Goal: Transaction & Acquisition: Book appointment/travel/reservation

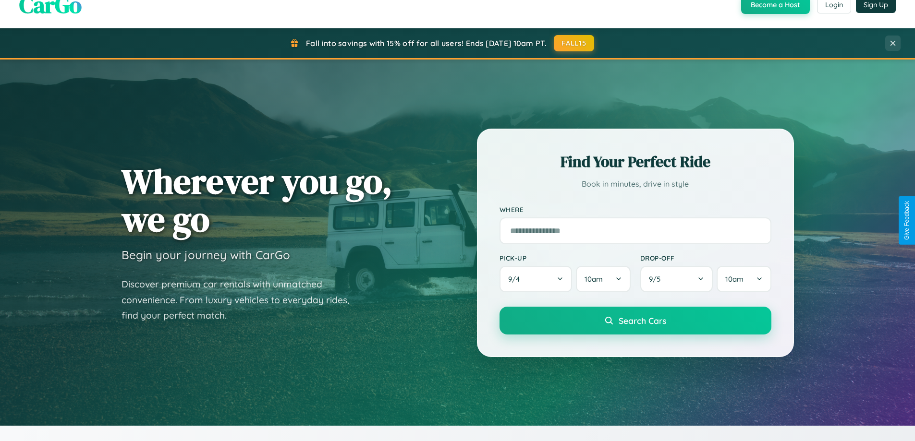
scroll to position [1848, 0]
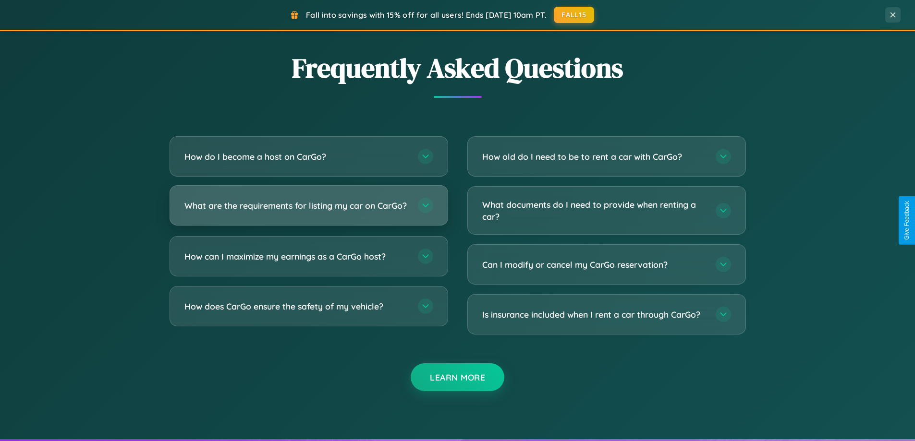
click at [308, 210] on h3 "What are the requirements for listing my car on CarGo?" at bounding box center [296, 206] width 224 height 12
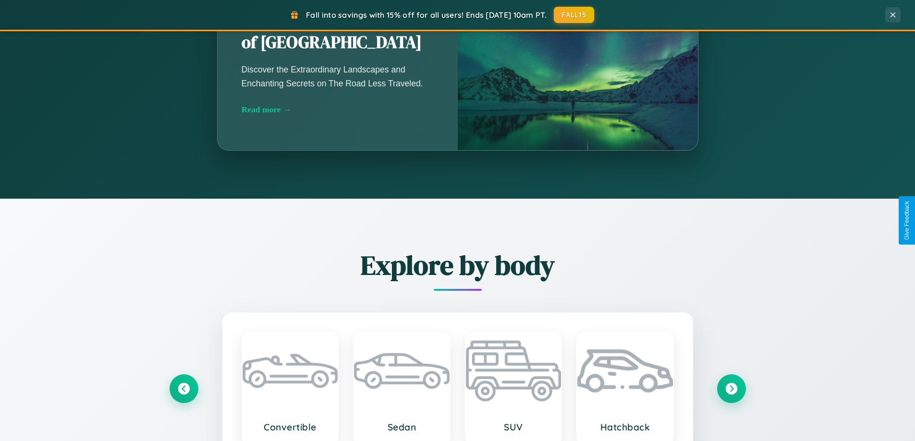
scroll to position [414, 0]
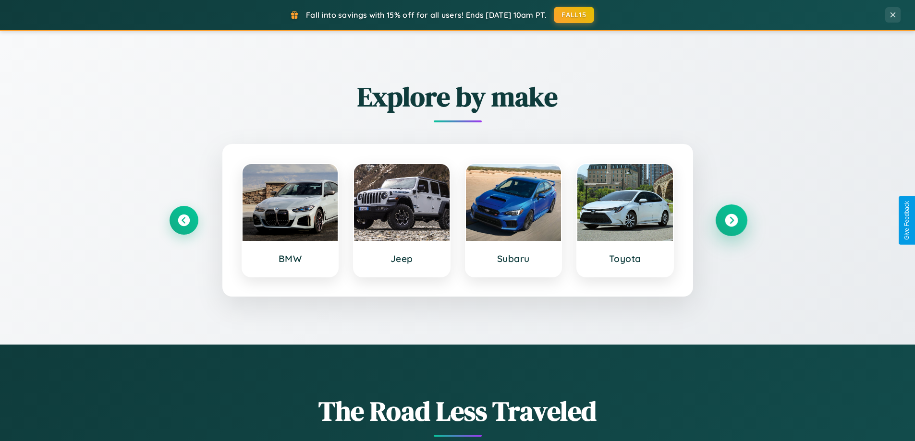
click at [731, 220] on icon at bounding box center [731, 220] width 13 height 13
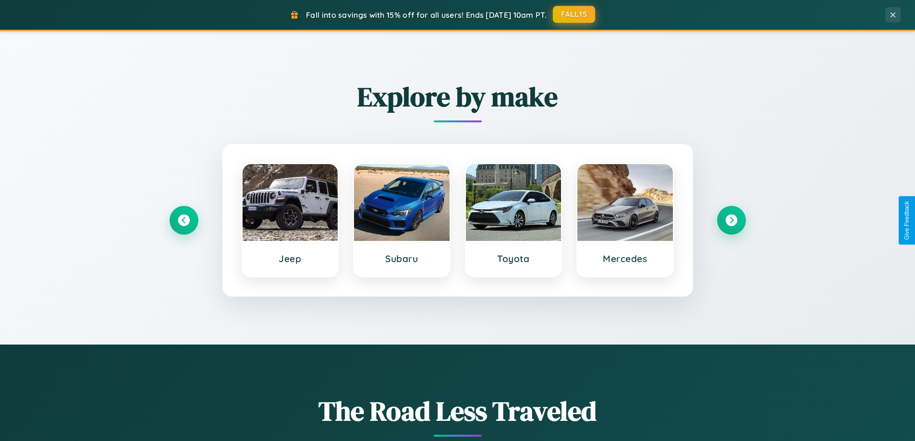
click at [574, 14] on button "FALL15" at bounding box center [574, 14] width 42 height 17
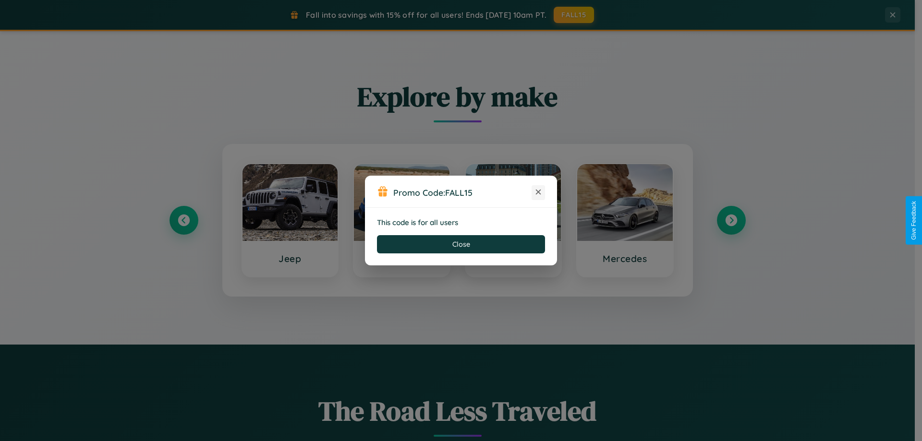
click at [538, 193] on icon at bounding box center [539, 192] width 10 height 10
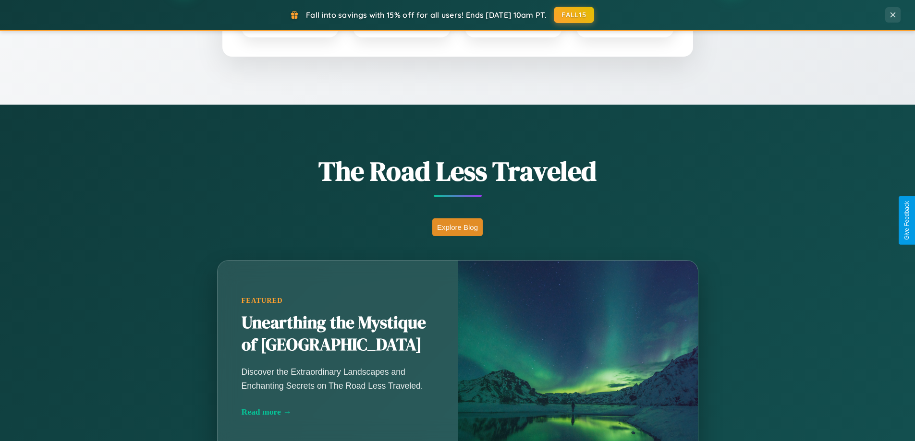
scroll to position [661, 0]
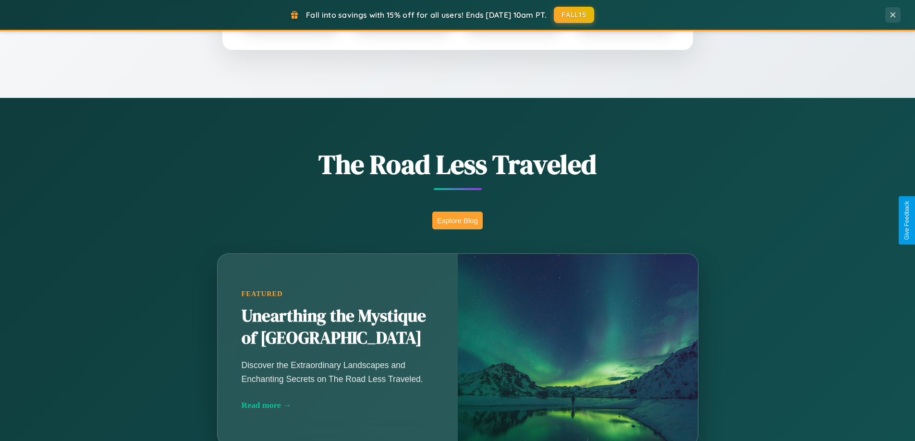
click at [457, 220] on button "Explore Blog" at bounding box center [457, 221] width 50 height 18
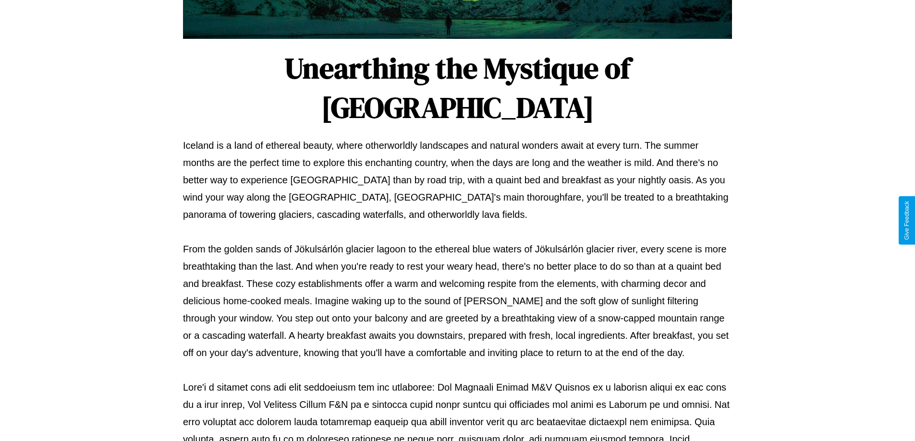
scroll to position [311, 0]
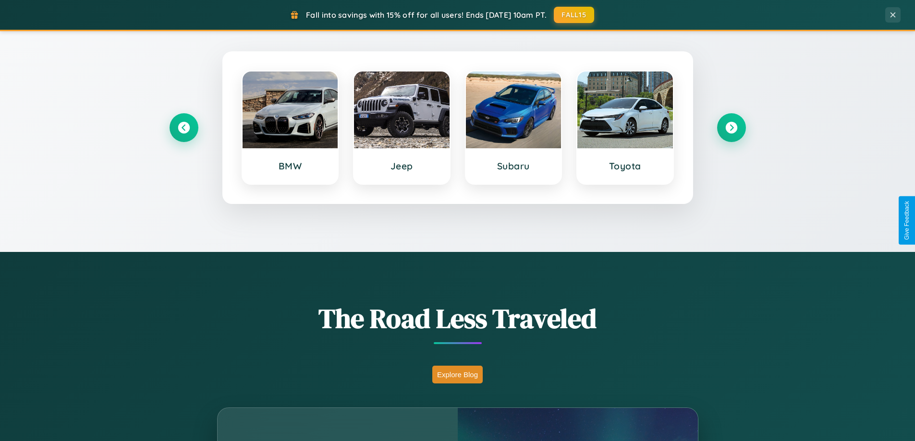
scroll to position [414, 0]
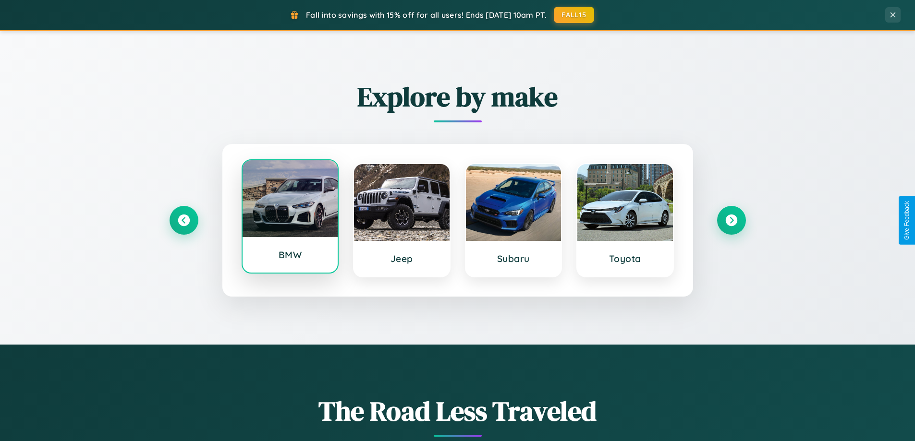
click at [290, 220] on div at bounding box center [291, 198] width 96 height 77
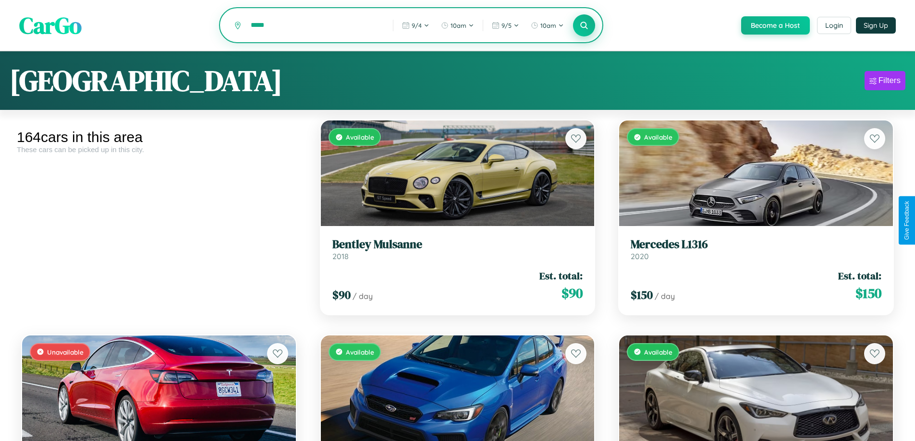
type input "*****"
click at [583, 26] on icon at bounding box center [584, 25] width 9 height 9
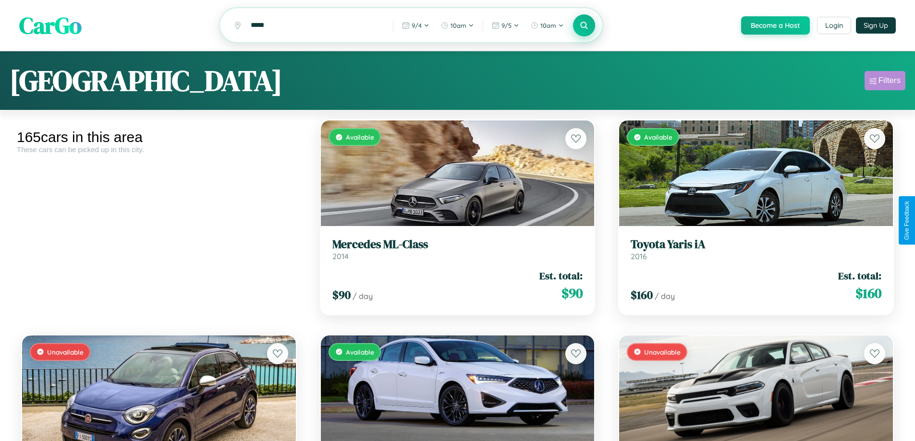
click at [885, 82] on div "Filters" at bounding box center [889, 81] width 22 height 10
